Goal: Task Accomplishment & Management: Complete application form

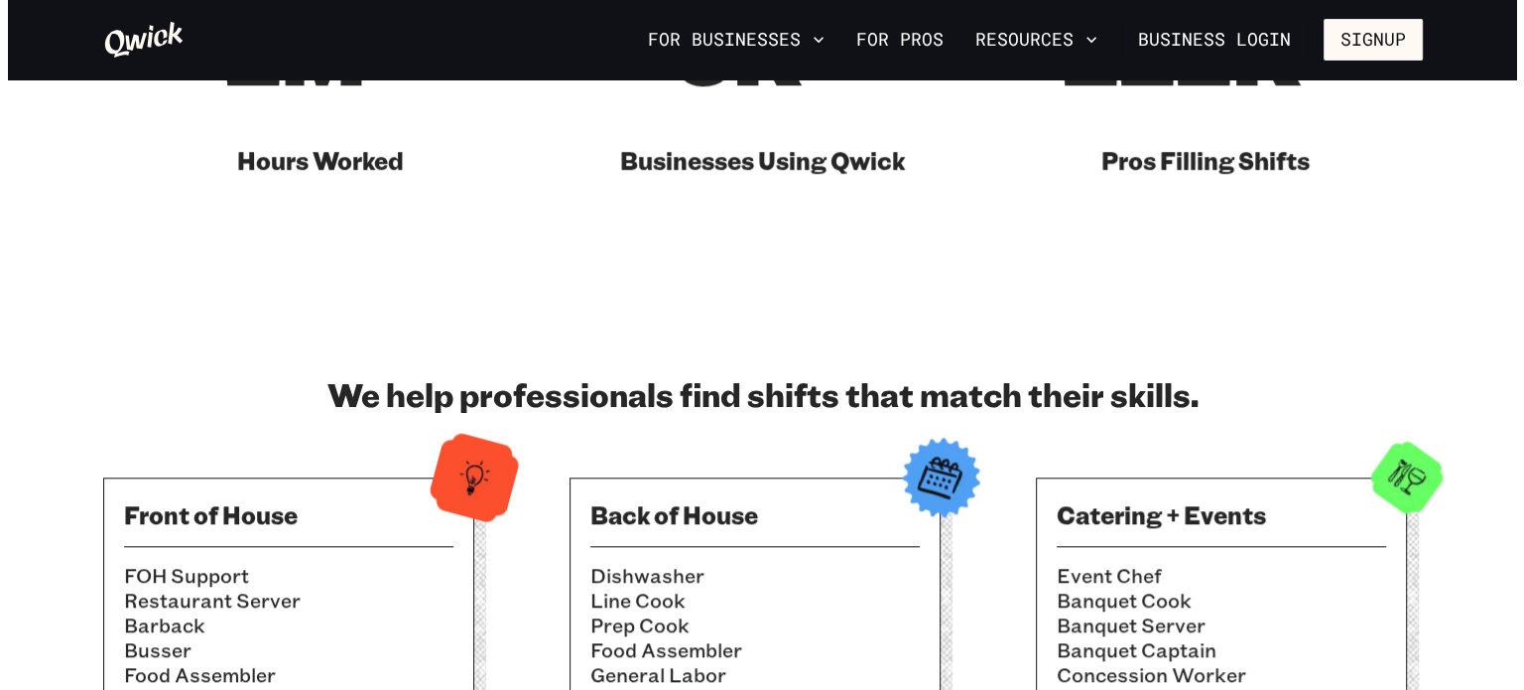
scroll to position [1451, 0]
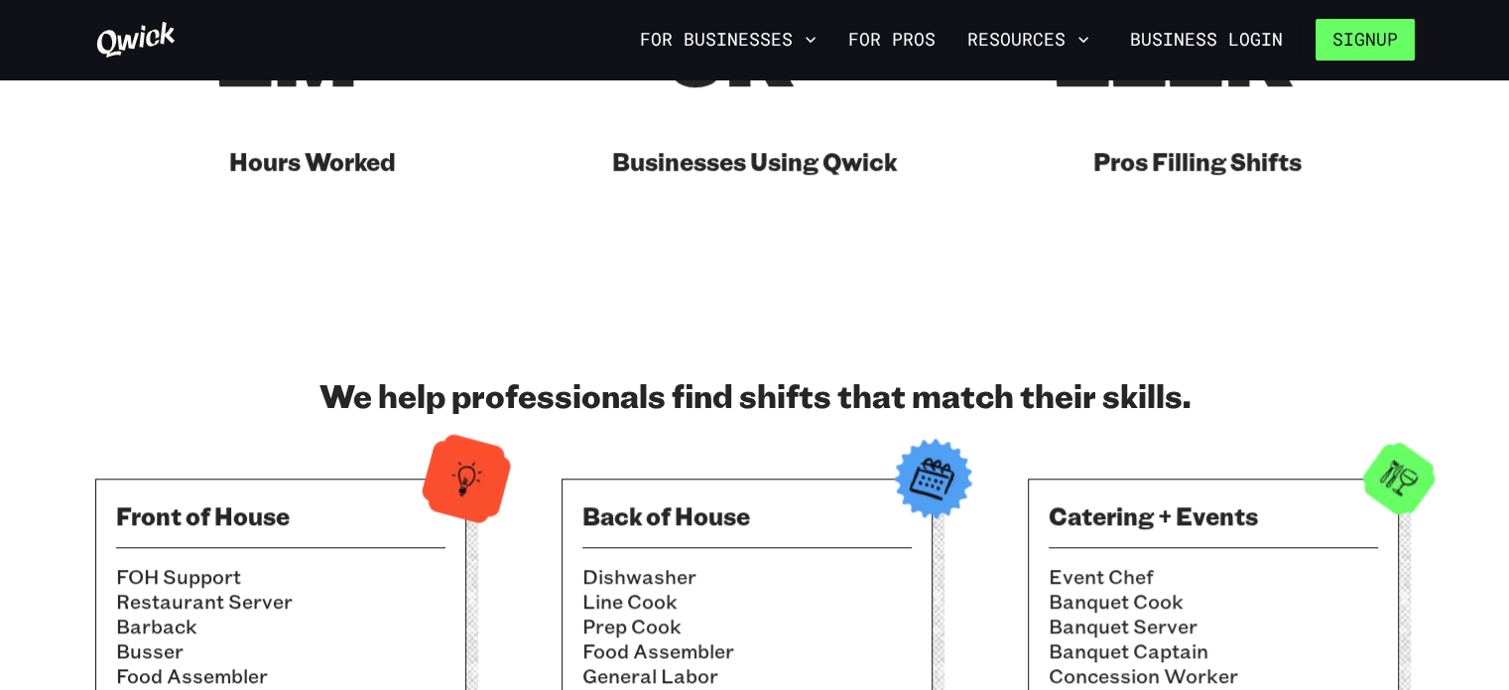
click at [1374, 53] on button "Signup" at bounding box center [1365, 40] width 99 height 42
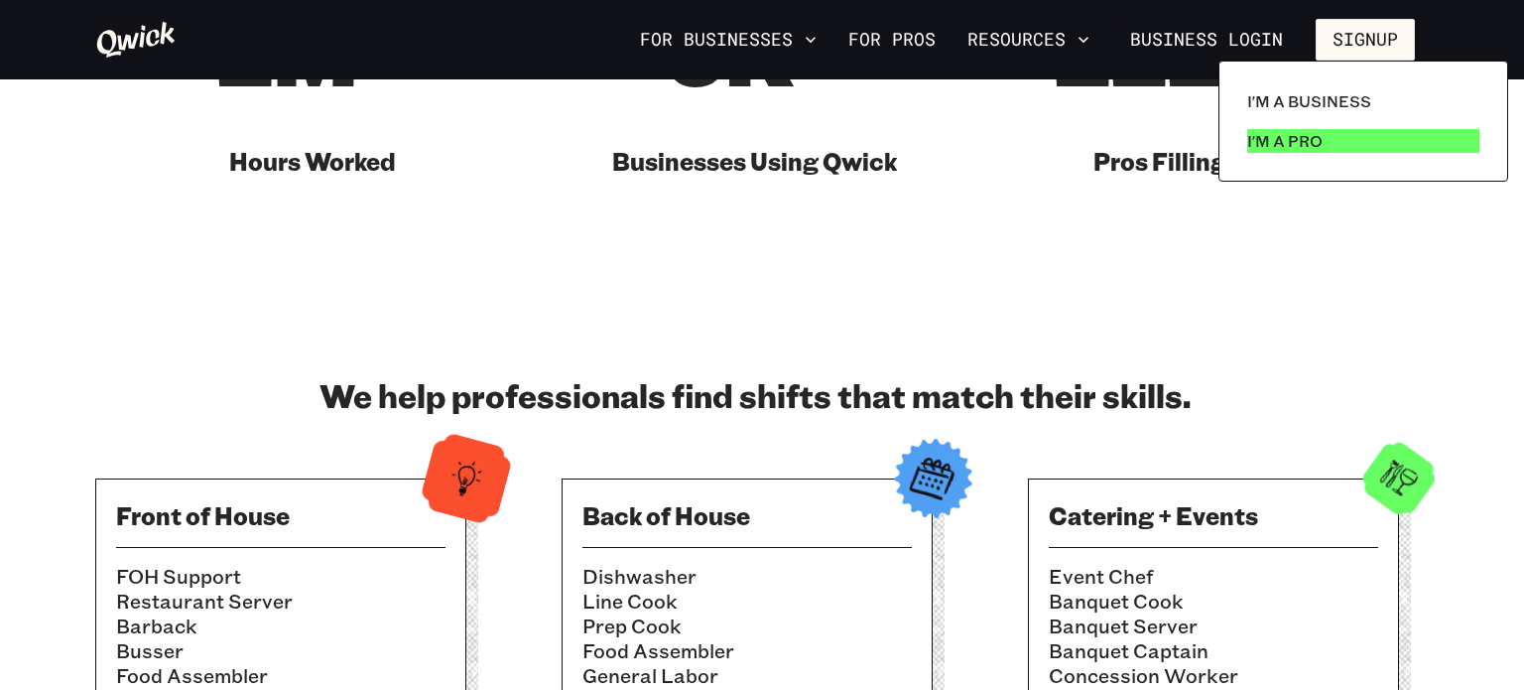
click at [1290, 142] on p "I'm a Pro" at bounding box center [1284, 141] width 75 height 24
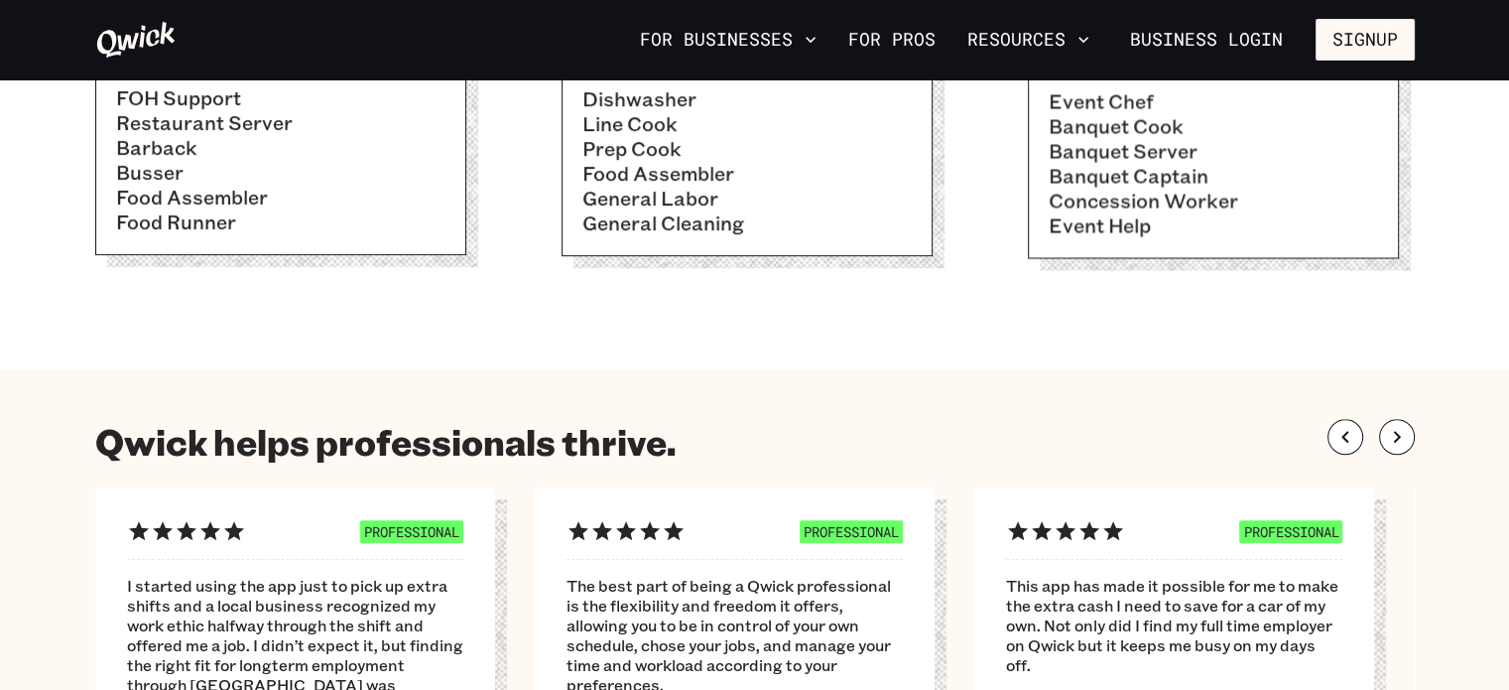
scroll to position [852, 0]
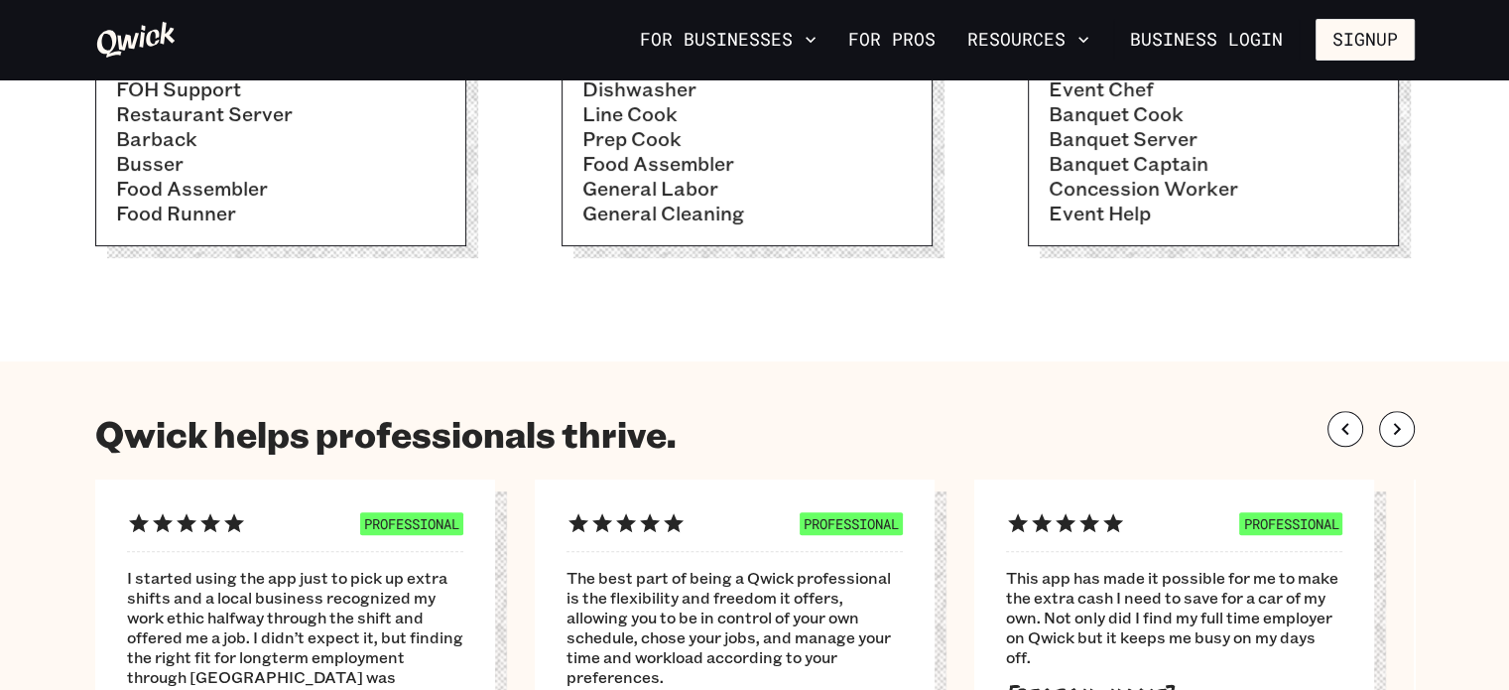
drag, startPoint x: 657, startPoint y: 425, endPoint x: 433, endPoint y: 380, distance: 228.6
click at [433, 380] on section "Qwick helps professionals thrive. PROFESSIONAL I started using the app just to …" at bounding box center [754, 610] width 1509 height 499
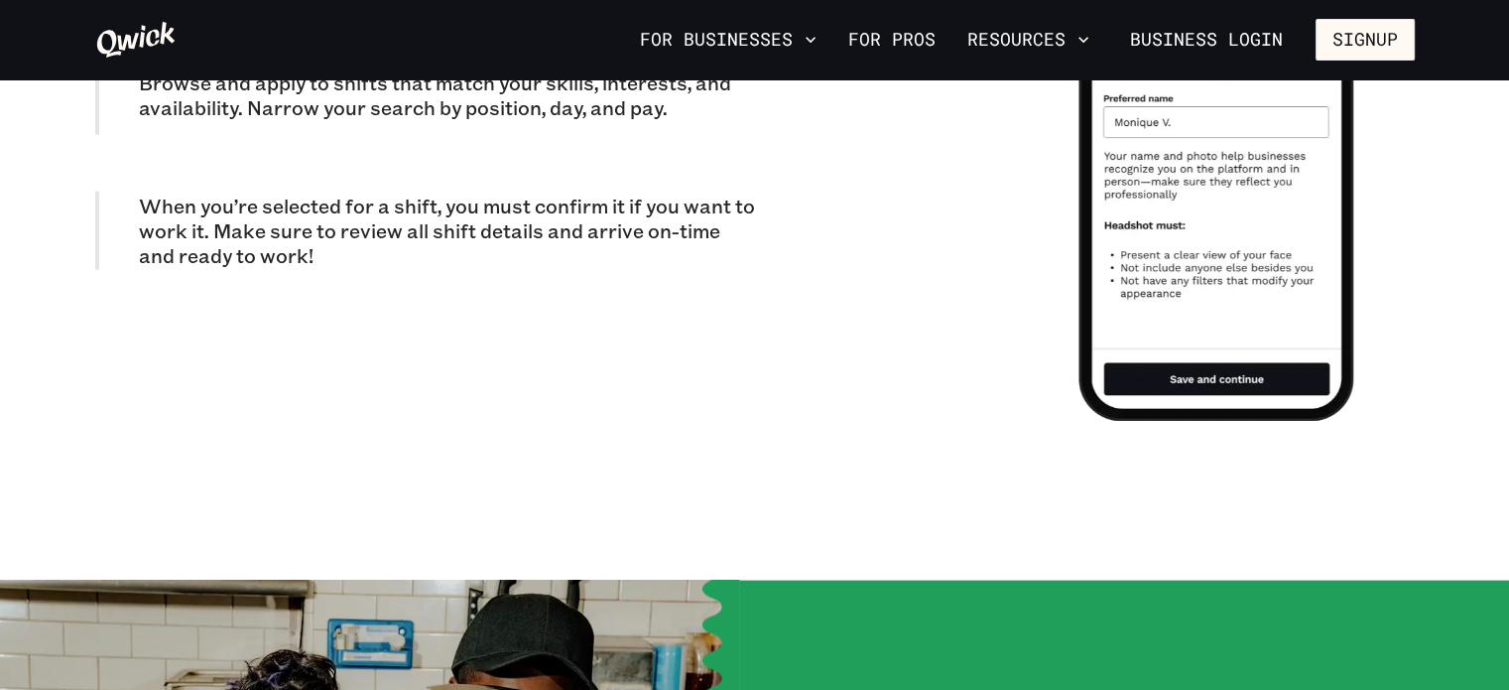
scroll to position [2020, 0]
